Goal: Navigation & Orientation: Find specific page/section

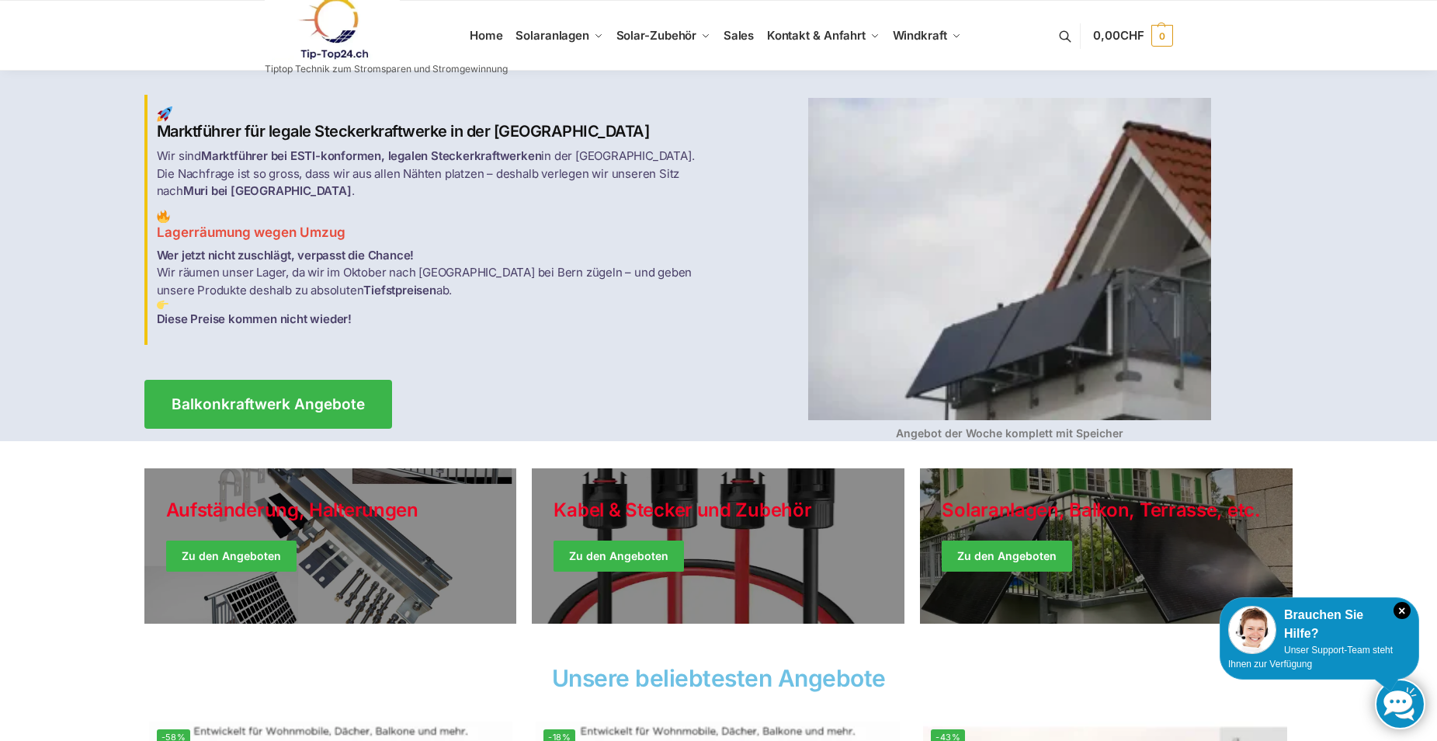
click at [481, 36] on link at bounding box center [386, 28] width 243 height 63
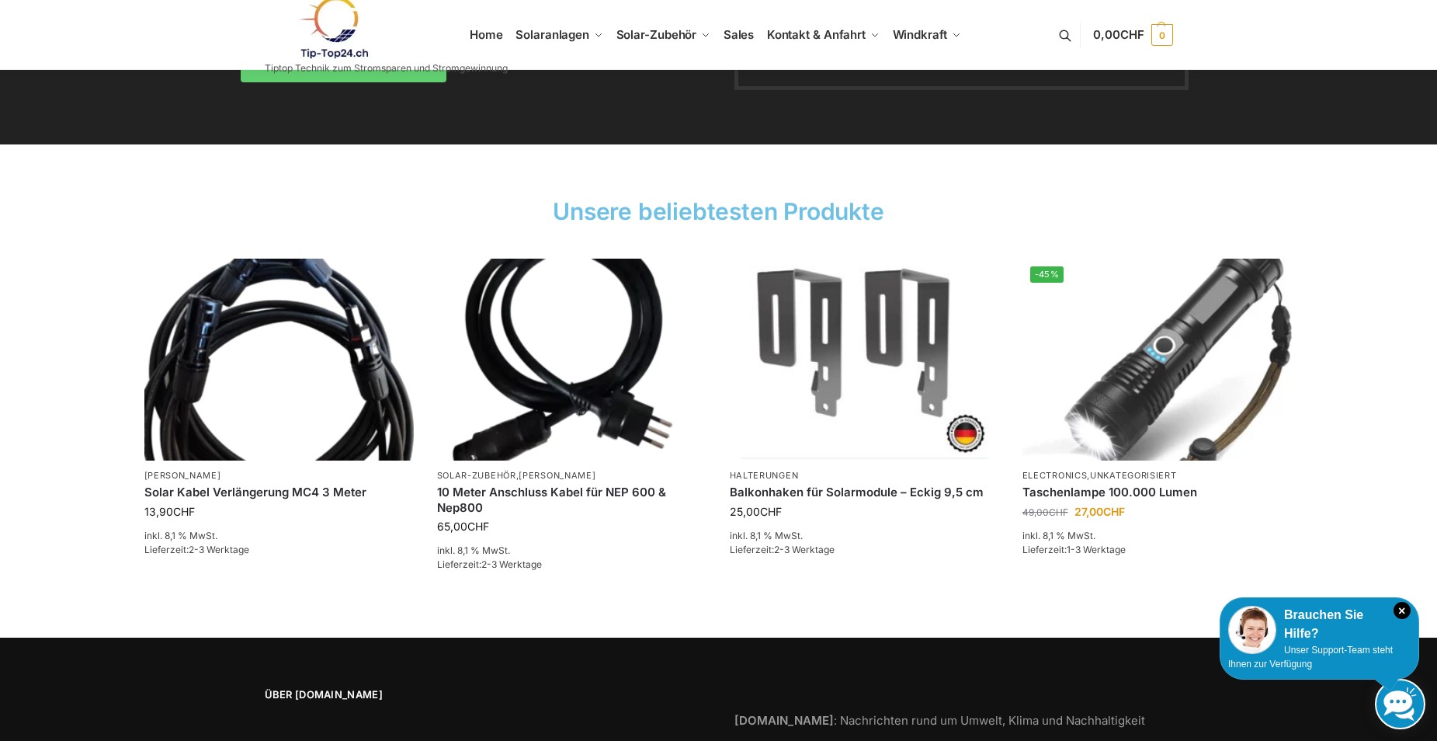
scroll to position [2337, 0]
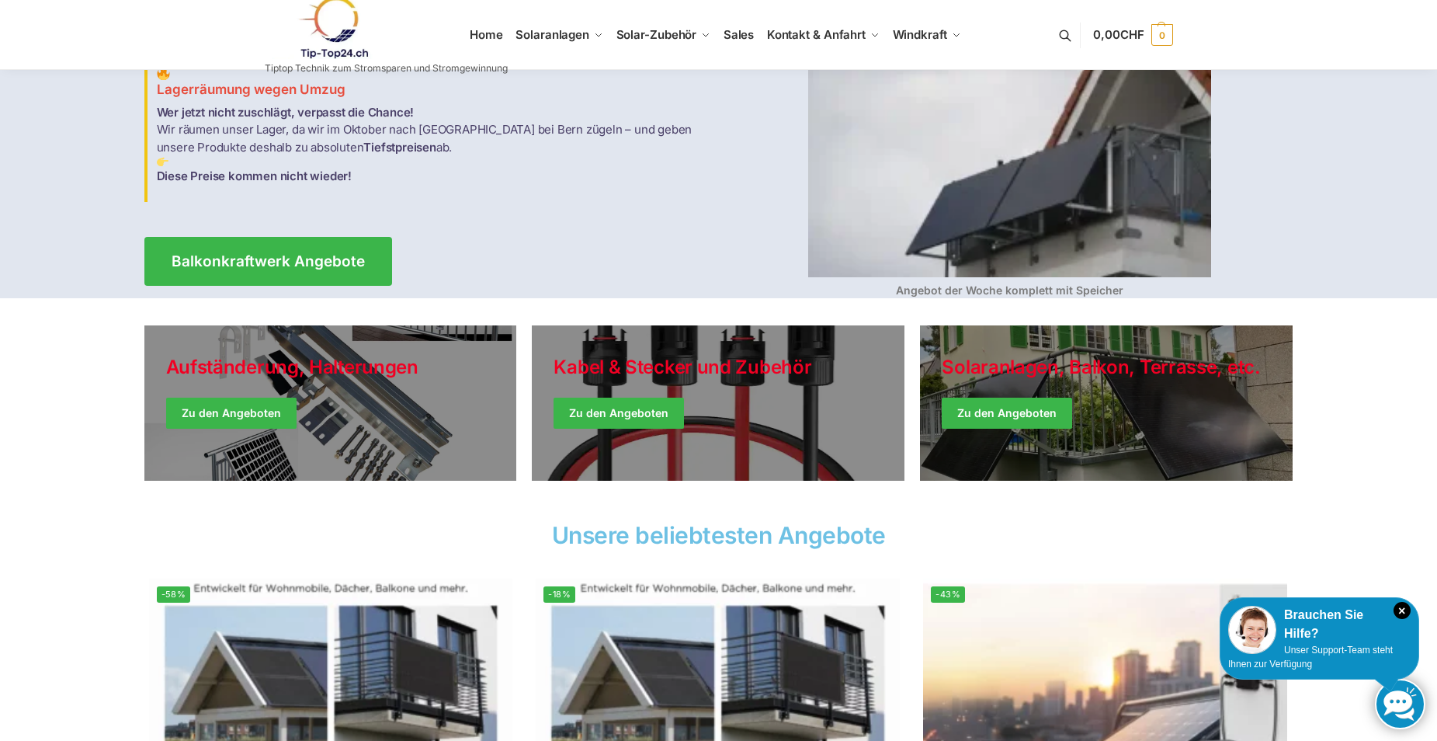
scroll to position [136, 0]
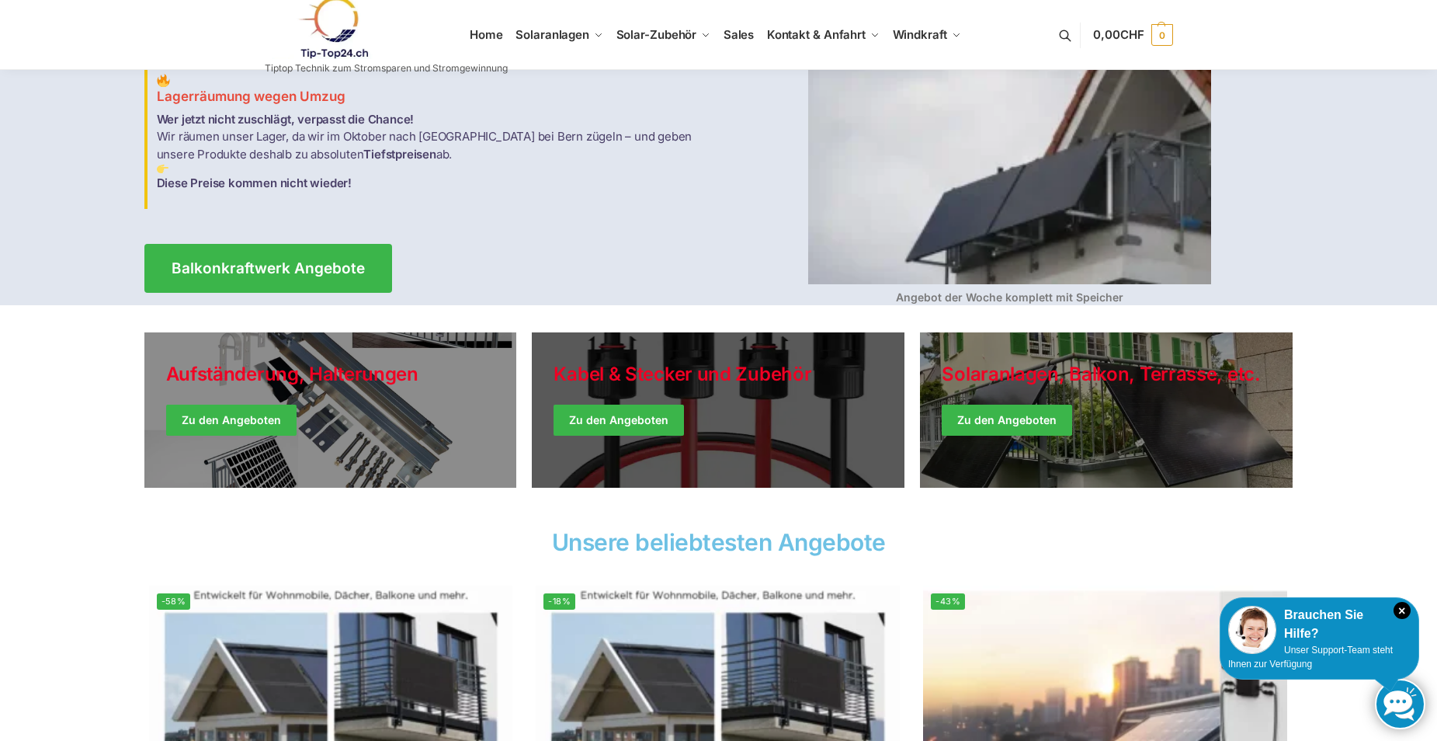
click at [745, 402] on link "Holiday Style" at bounding box center [718, 409] width 373 height 155
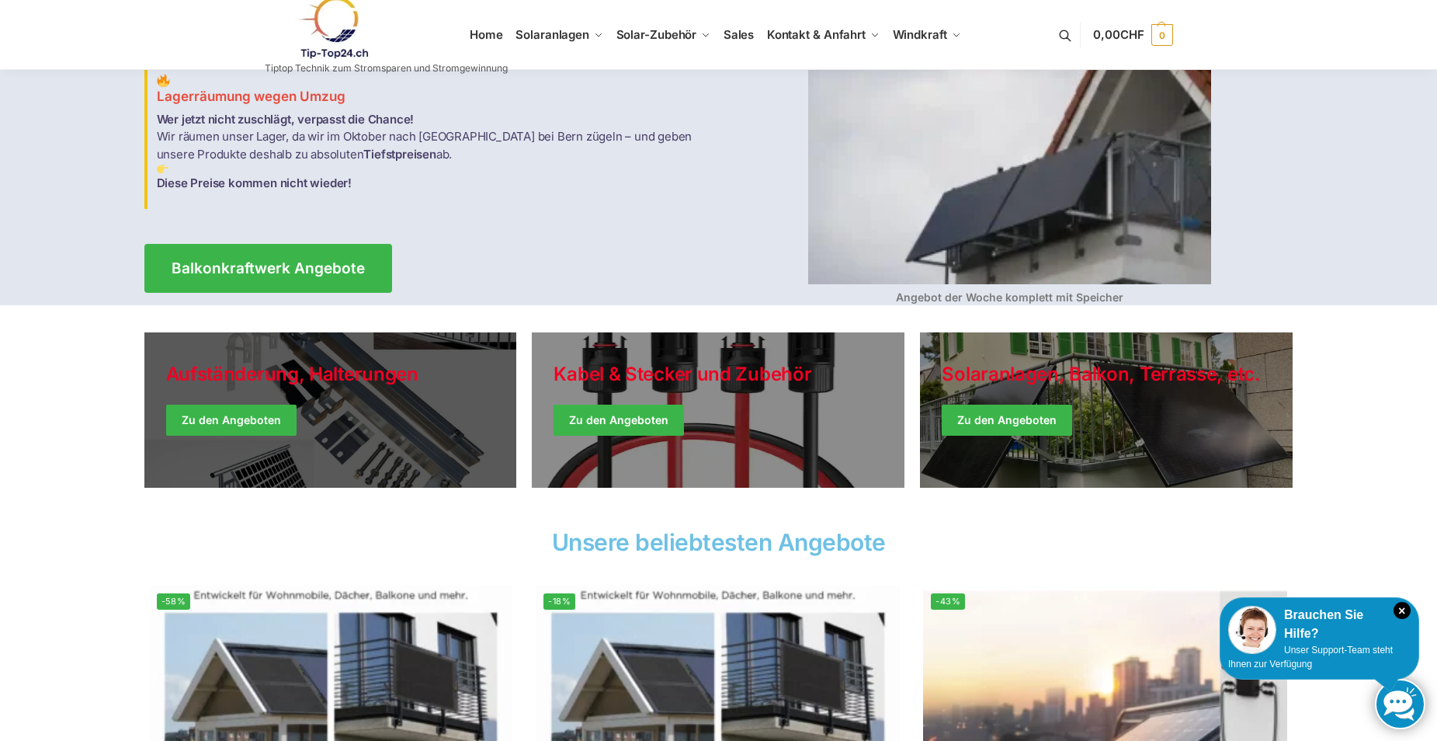
click at [318, 414] on link "Holiday Style" at bounding box center [330, 409] width 373 height 155
